Goal: Task Accomplishment & Management: Manage account settings

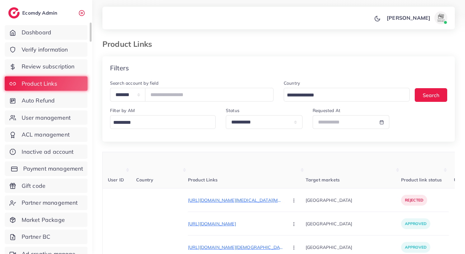
scroll to position [316, 0]
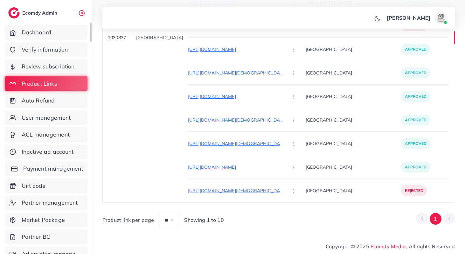
click at [54, 174] on link "Payment management" at bounding box center [46, 168] width 83 height 15
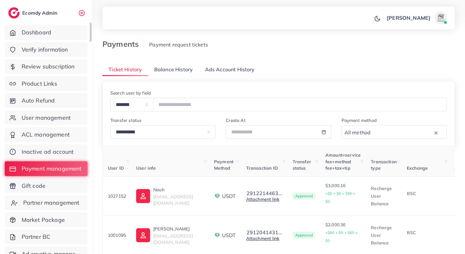
click at [70, 203] on span "Partner management" at bounding box center [51, 202] width 56 height 8
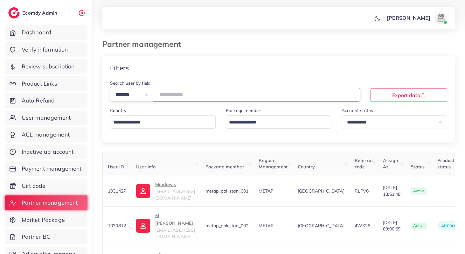
click at [174, 94] on input "number" at bounding box center [257, 95] width 208 height 14
type input "*****"
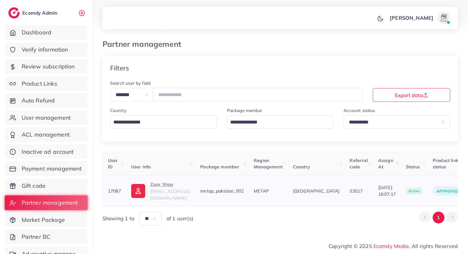
click at [166, 190] on span "zawarshah3@gmail.com" at bounding box center [170, 194] width 40 height 12
click at [68, 208] on link "Partner management" at bounding box center [46, 202] width 83 height 15
click at [49, 187] on link "Gift code" at bounding box center [46, 185] width 83 height 15
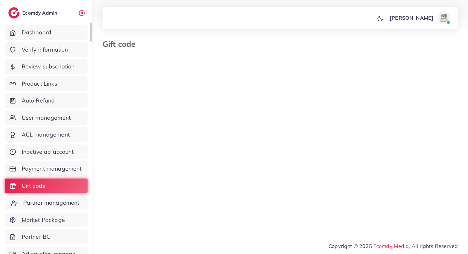
click at [49, 200] on span "Partner management" at bounding box center [51, 202] width 56 height 8
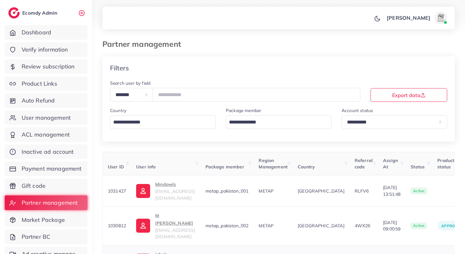
scroll to position [216, 0]
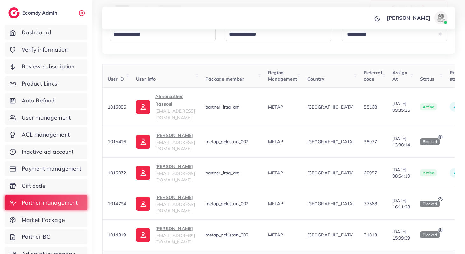
scroll to position [86, 0]
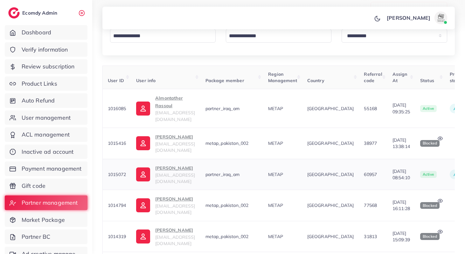
click at [168, 164] on p "saif hassan alhassnawi" at bounding box center [175, 168] width 40 height 8
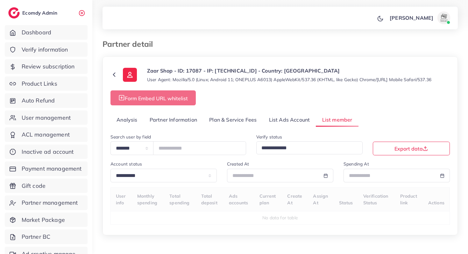
select select "**"
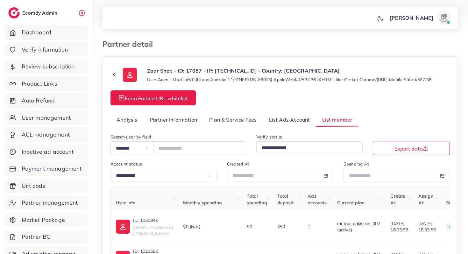
click at [129, 121] on link "Analysis" at bounding box center [126, 120] width 33 height 14
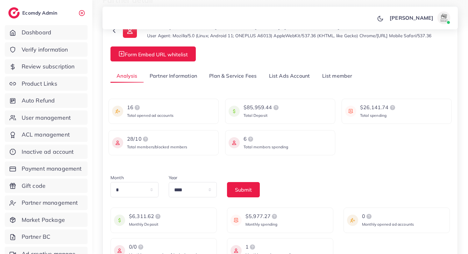
scroll to position [51, 0]
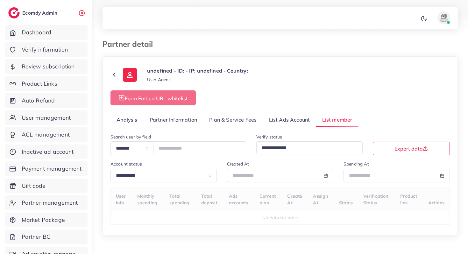
select select "*"
select select "****"
click at [133, 119] on link "Analysis" at bounding box center [126, 120] width 33 height 14
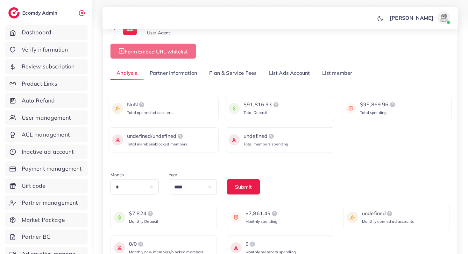
scroll to position [47, 0]
